Goal: Task Accomplishment & Management: Use online tool/utility

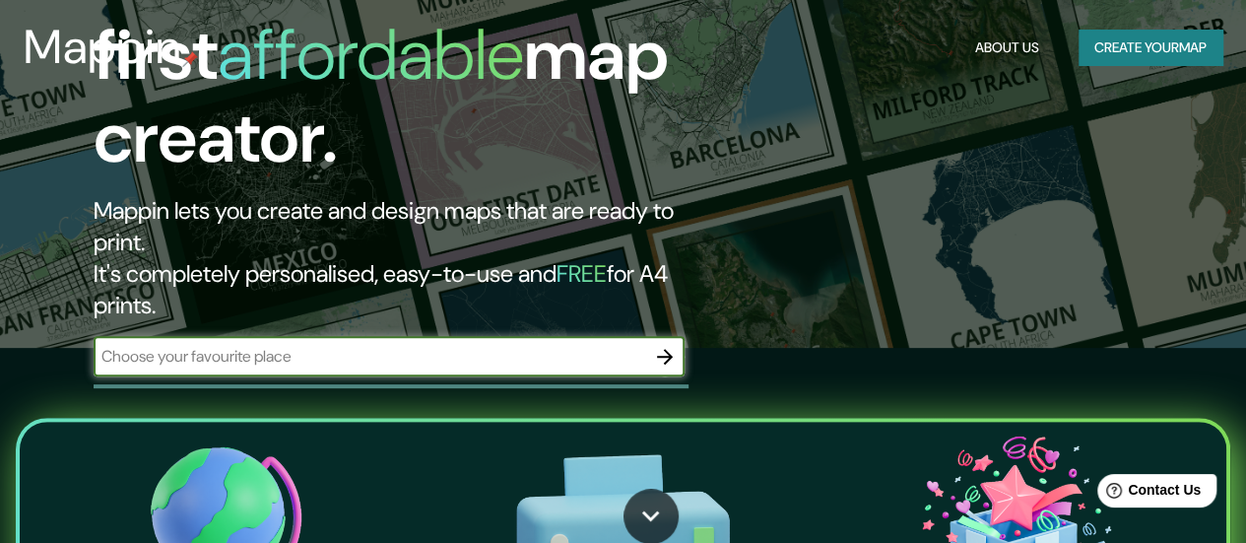
scroll to position [197, 0]
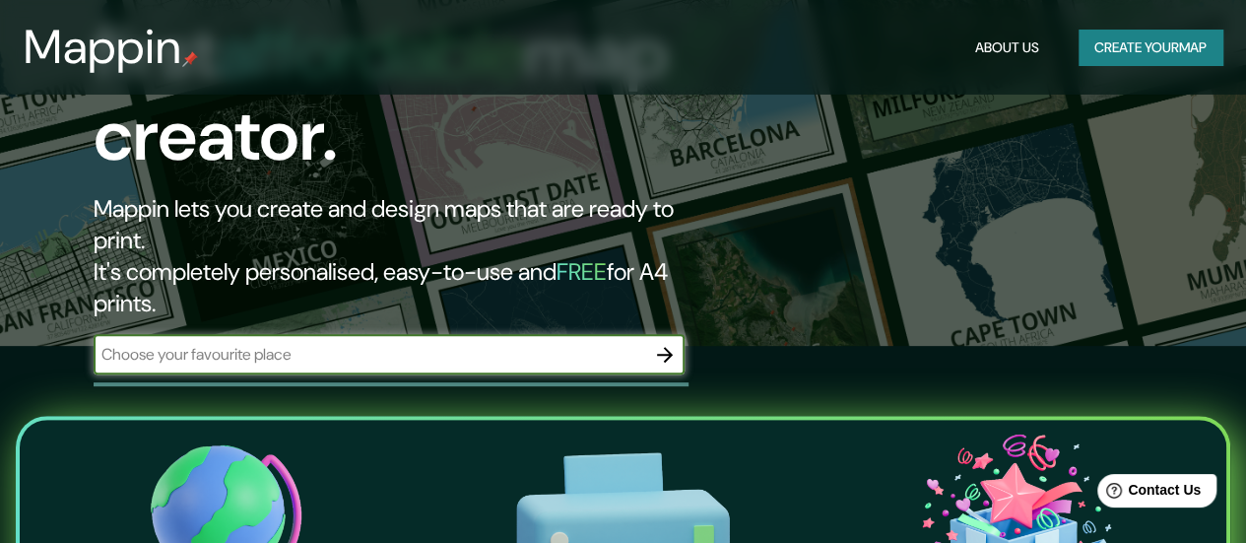
click at [673, 343] on icon "button" at bounding box center [665, 355] width 24 height 24
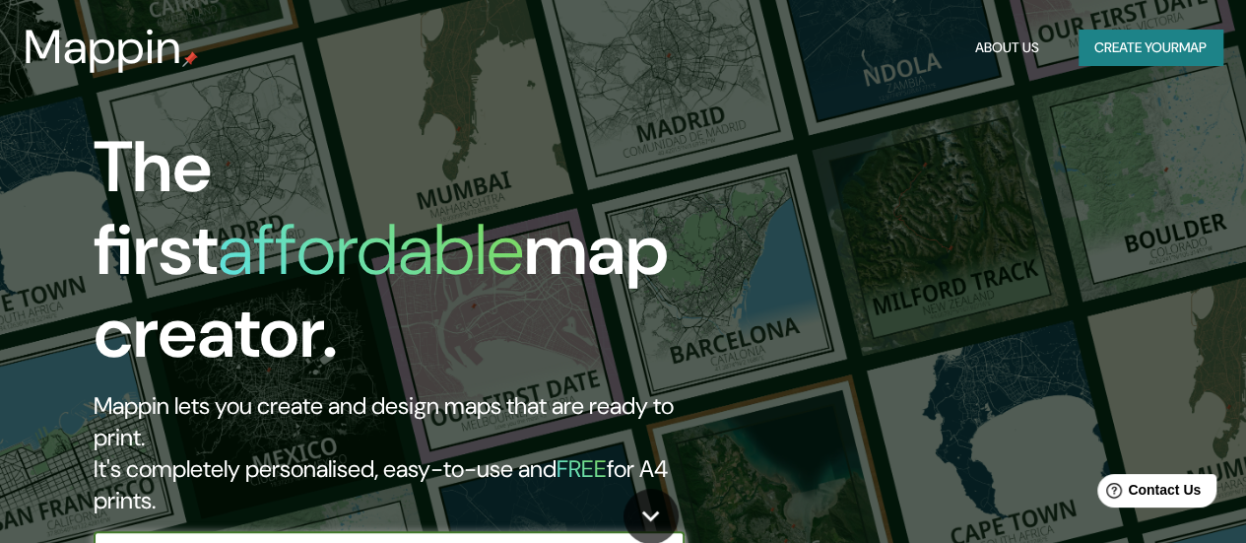
click at [296, 540] on input "text" at bounding box center [369, 551] width 551 height 23
type input "cabo de gata"
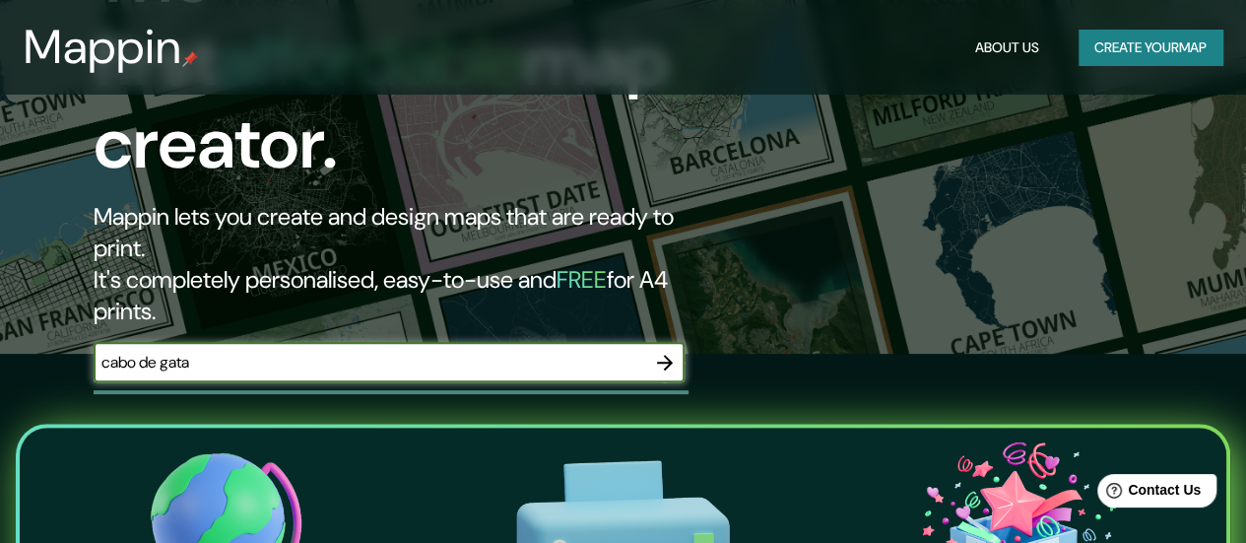
scroll to position [197, 0]
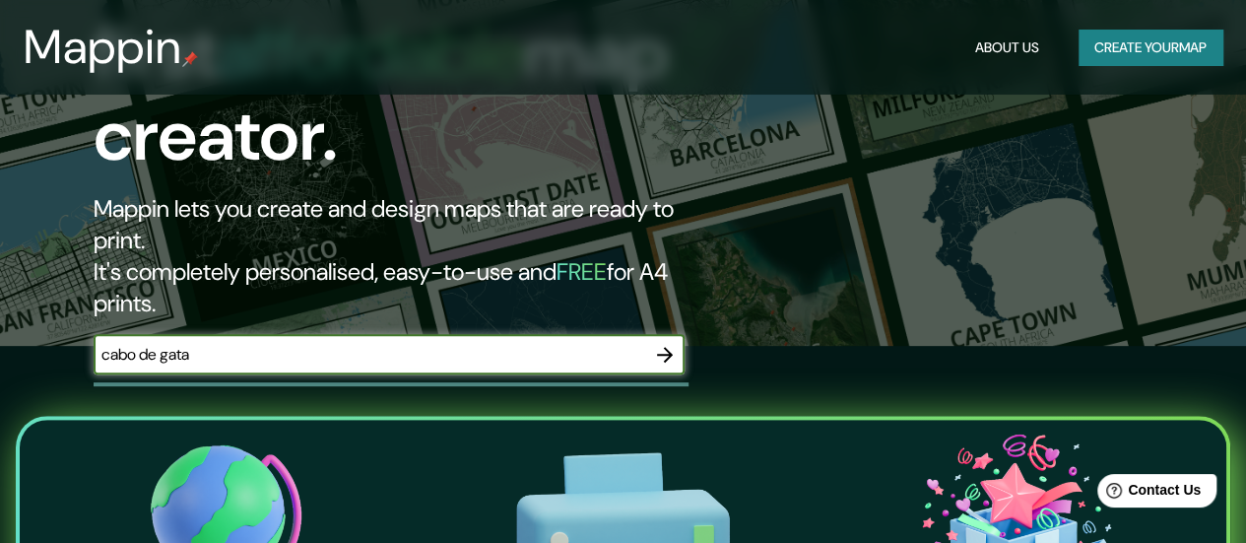
click at [658, 335] on button "button" at bounding box center [664, 354] width 39 height 39
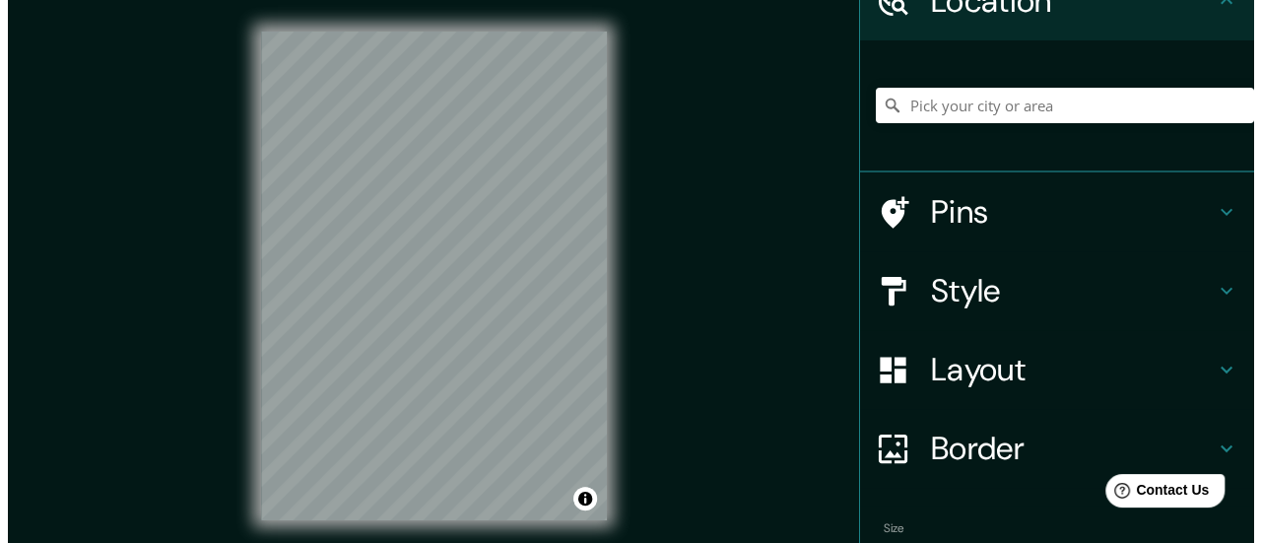
scroll to position [249, 0]
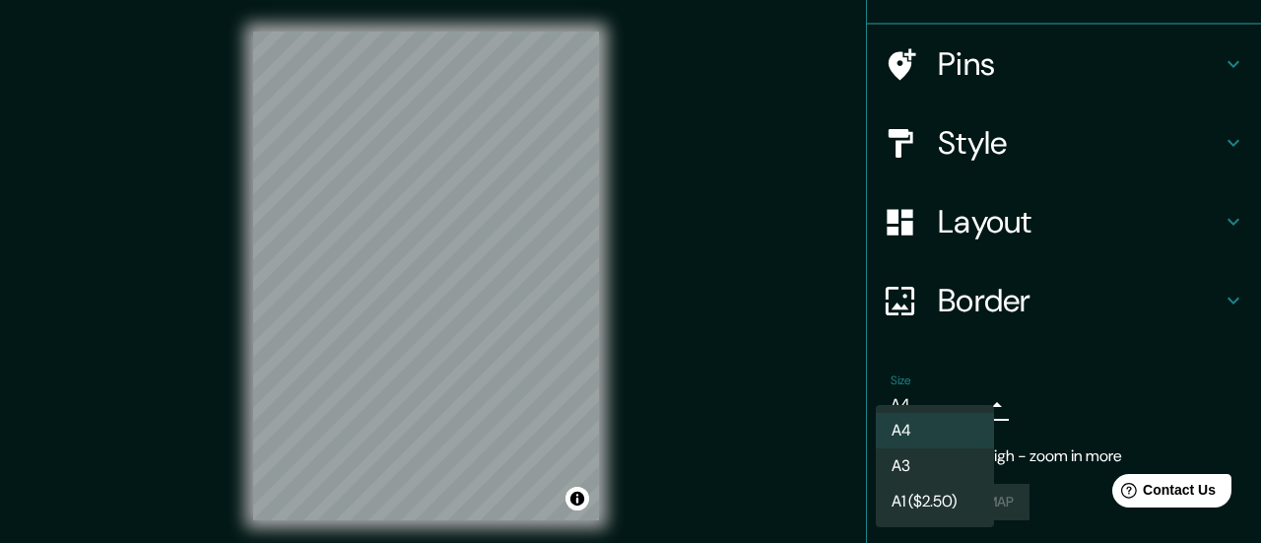
click at [959, 403] on body "Mappin Location Pins Style Layout Border Choose a border. Hint : you can make l…" at bounding box center [630, 271] width 1261 height 543
